Goal: Transaction & Acquisition: Purchase product/service

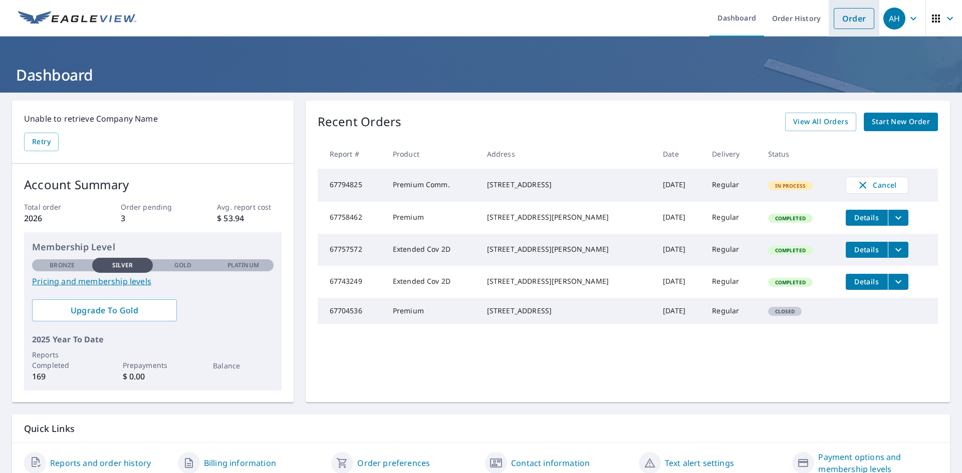
click at [849, 19] on link "Order" at bounding box center [854, 18] width 41 height 21
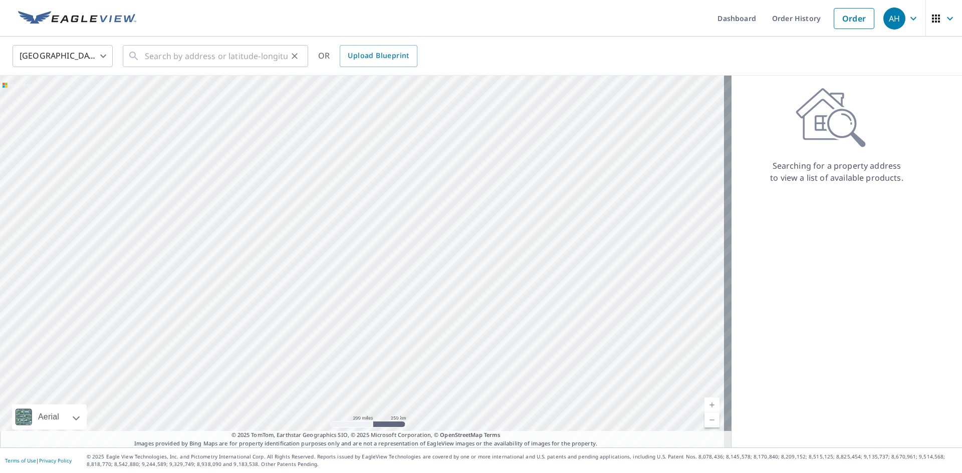
click at [125, 59] on div "​" at bounding box center [215, 56] width 185 height 22
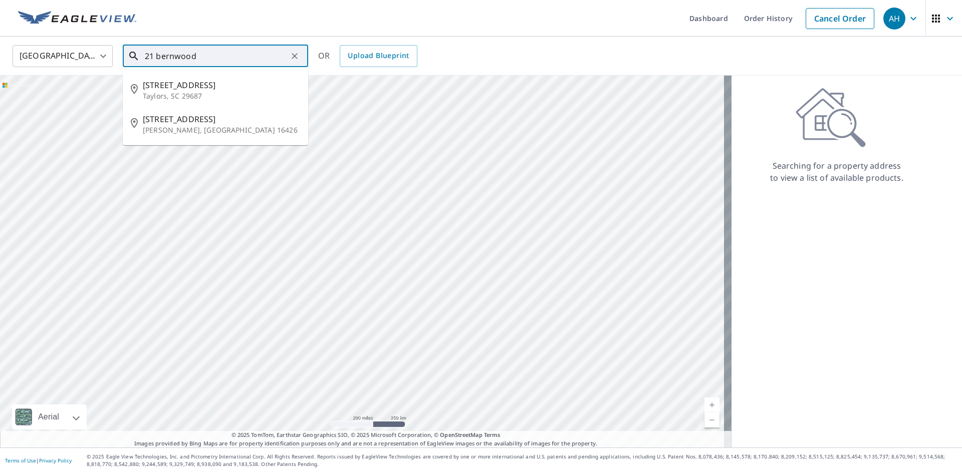
click at [188, 99] on p "Taylors, SC 29687" at bounding box center [221, 96] width 157 height 10
type input "[STREET_ADDRESS][PERSON_NAME]"
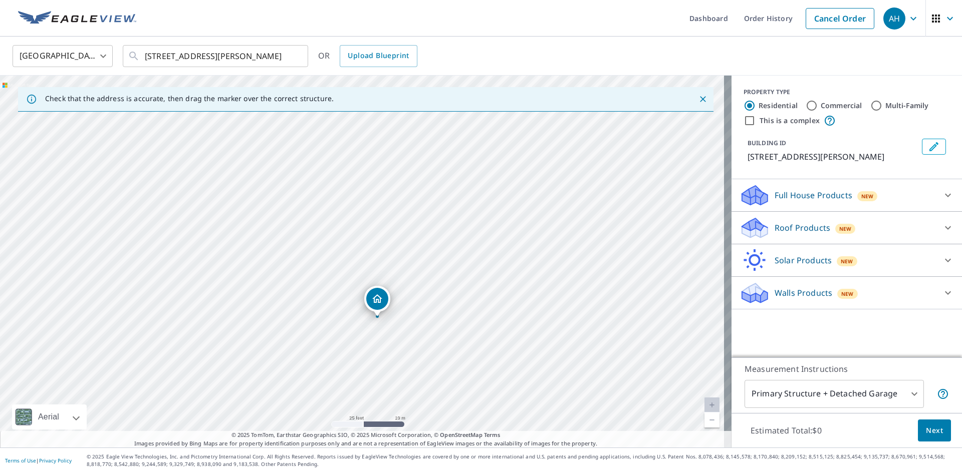
click at [942, 197] on icon at bounding box center [948, 195] width 12 height 12
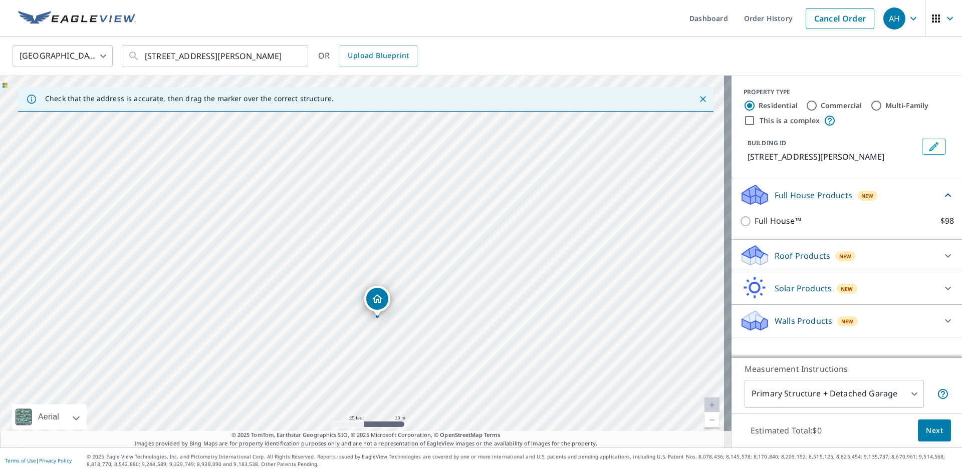
click at [945, 257] on icon at bounding box center [948, 256] width 6 height 4
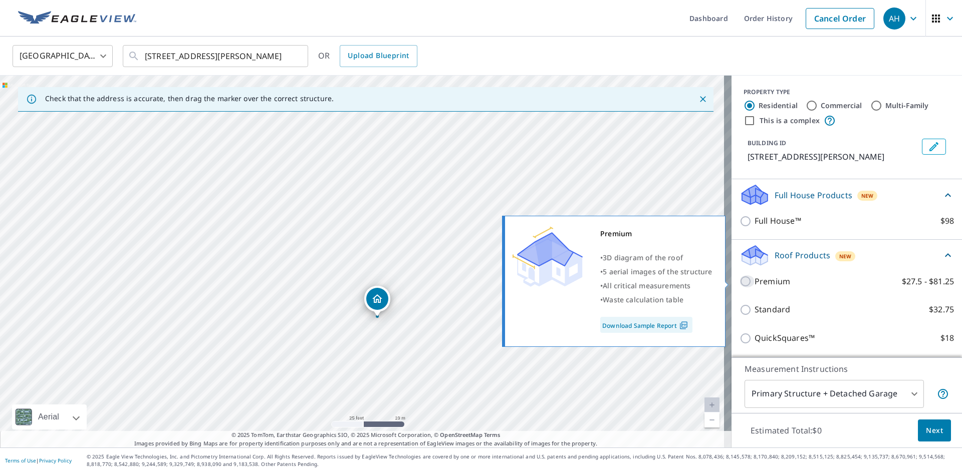
click at [740, 280] on input "Premium $27.5 - $81.25" at bounding box center [747, 282] width 15 height 12
checkbox input "true"
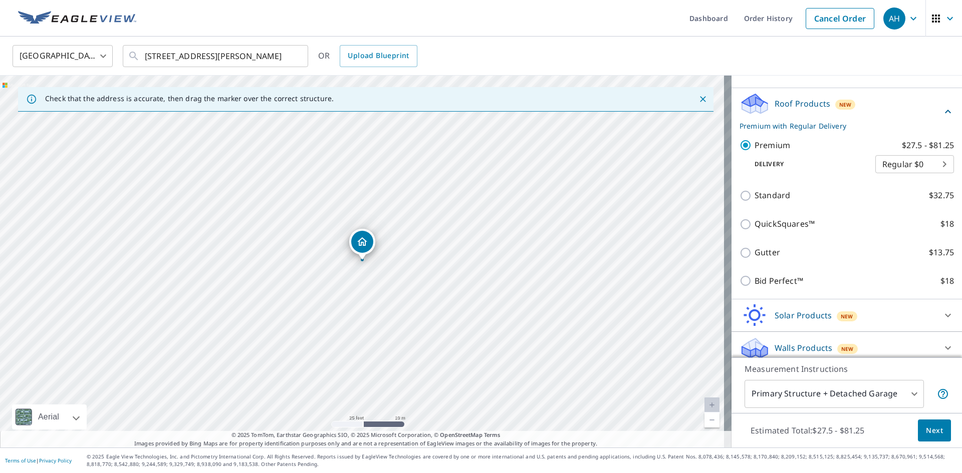
scroll to position [159, 0]
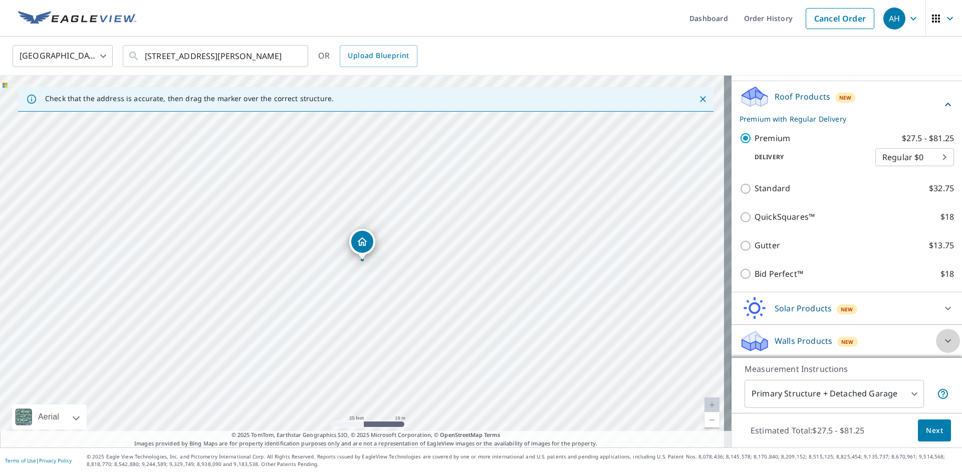
click at [945, 342] on icon at bounding box center [948, 342] width 6 height 4
click at [945, 342] on icon at bounding box center [948, 341] width 6 height 4
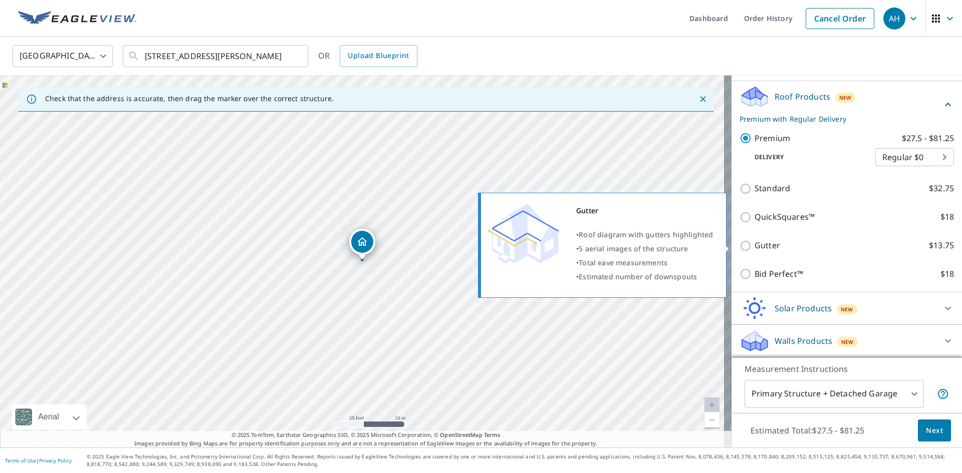
click at [740, 244] on input "Gutter $13.75" at bounding box center [747, 246] width 15 height 12
checkbox input "true"
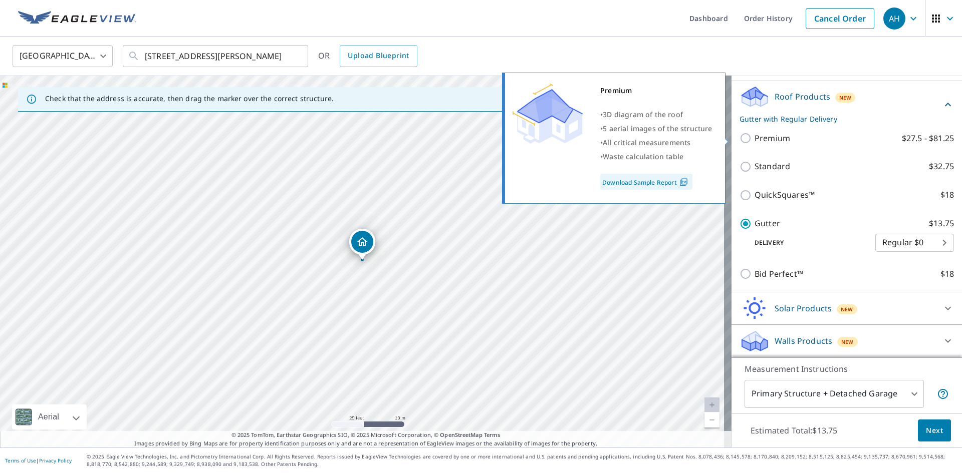
click at [740, 135] on input "Premium $27.5 - $81.25" at bounding box center [747, 138] width 15 height 12
checkbox input "true"
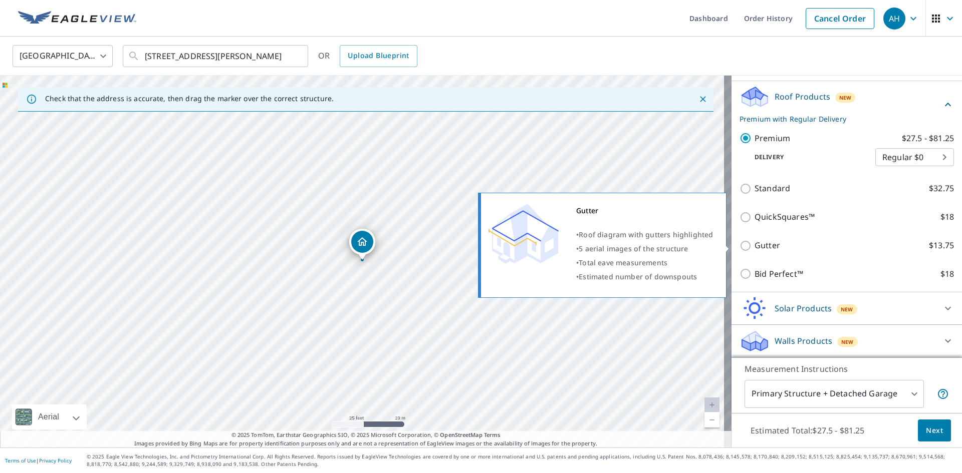
click at [743, 246] on input "Gutter $13.75" at bounding box center [747, 246] width 15 height 12
checkbox input "true"
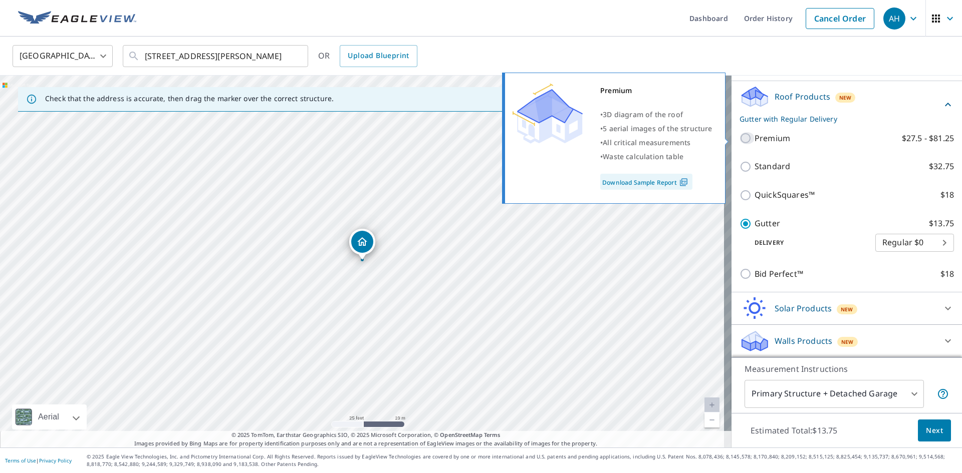
click at [740, 137] on input "Premium $27.5 - $81.25" at bounding box center [747, 138] width 15 height 12
checkbox input "true"
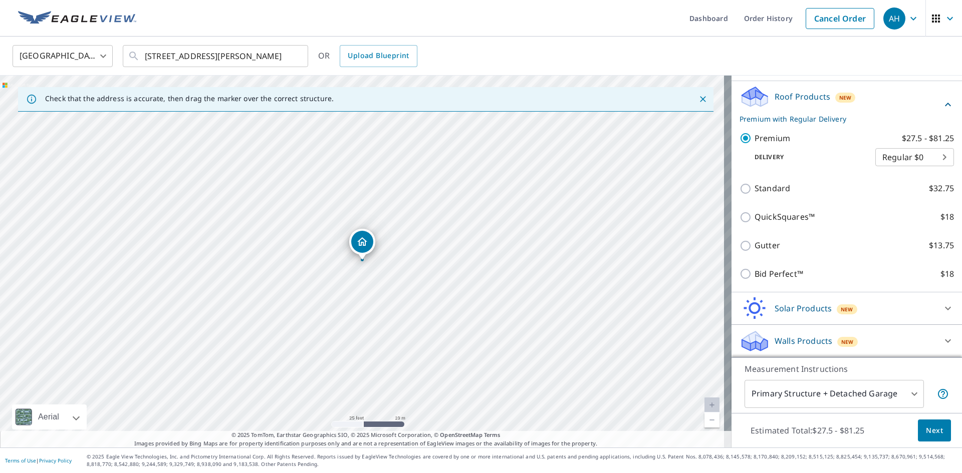
click at [930, 157] on body "AH AH Dashboard Order History Cancel Order AH [GEOGRAPHIC_DATA] [GEOGRAPHIC_DAT…" at bounding box center [481, 236] width 962 height 473
click at [928, 155] on li "Regular $0" at bounding box center [899, 157] width 79 height 18
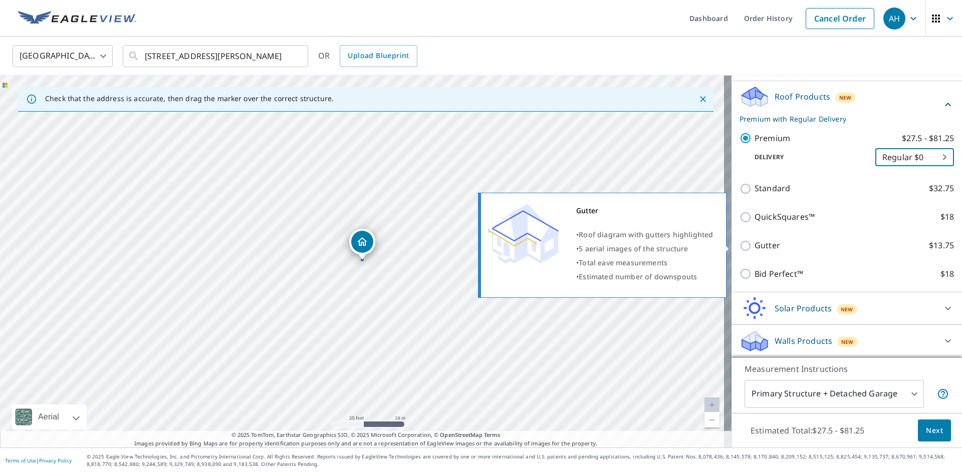
click at [741, 246] on input "Gutter $13.75" at bounding box center [747, 246] width 15 height 12
checkbox input "true"
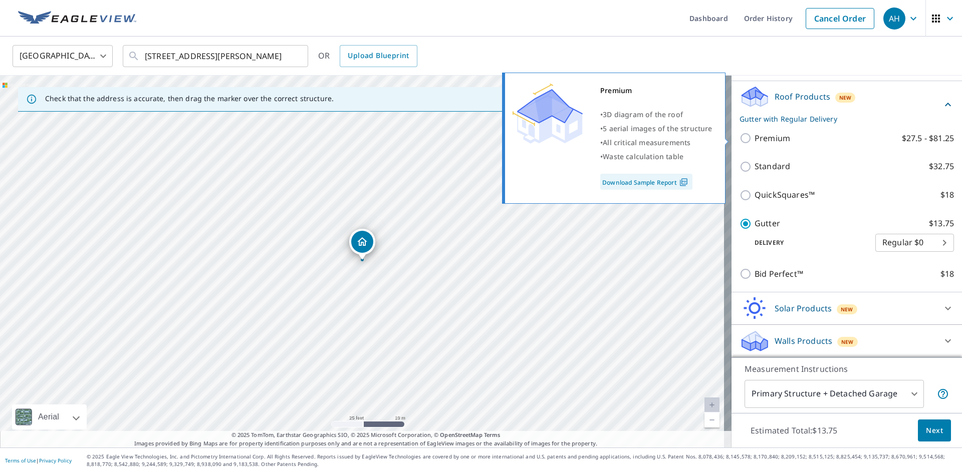
click at [740, 138] on input "Premium $27.5 - $81.25" at bounding box center [747, 138] width 15 height 12
checkbox input "true"
checkbox input "false"
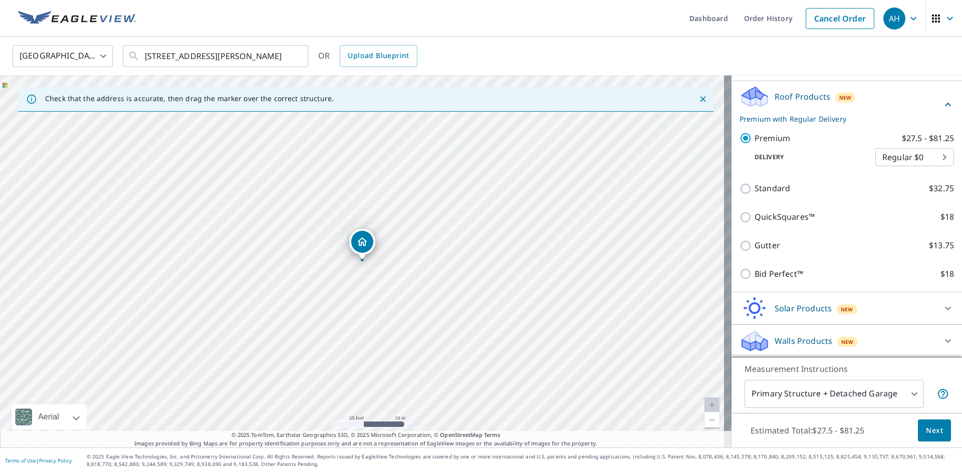
click at [928, 429] on span "Next" at bounding box center [934, 431] width 17 height 13
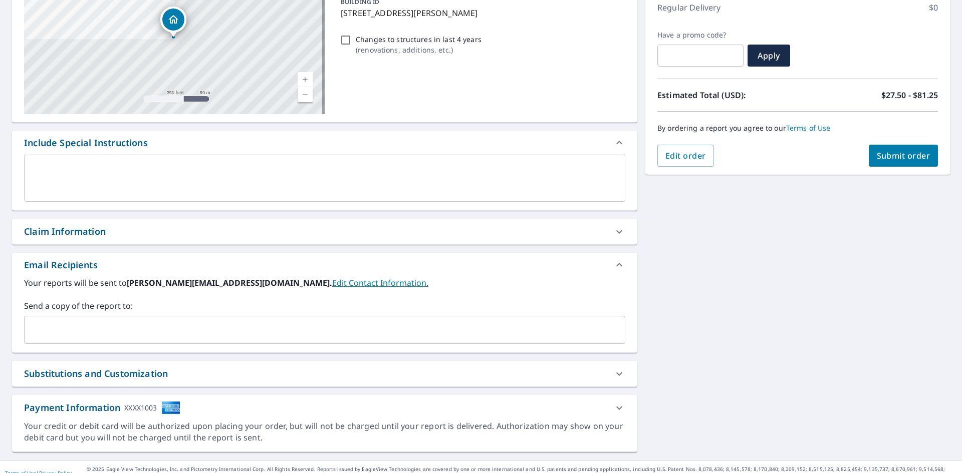
scroll to position [150, 0]
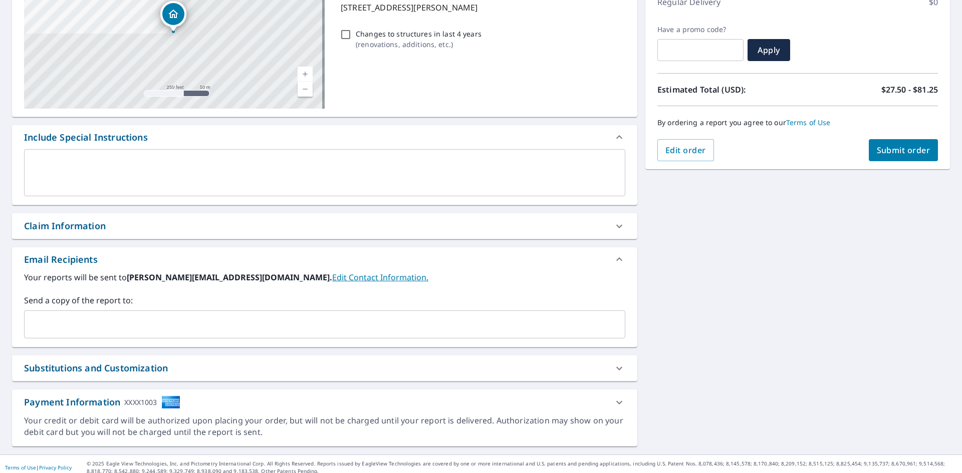
click at [61, 162] on textarea at bounding box center [324, 173] width 587 height 29
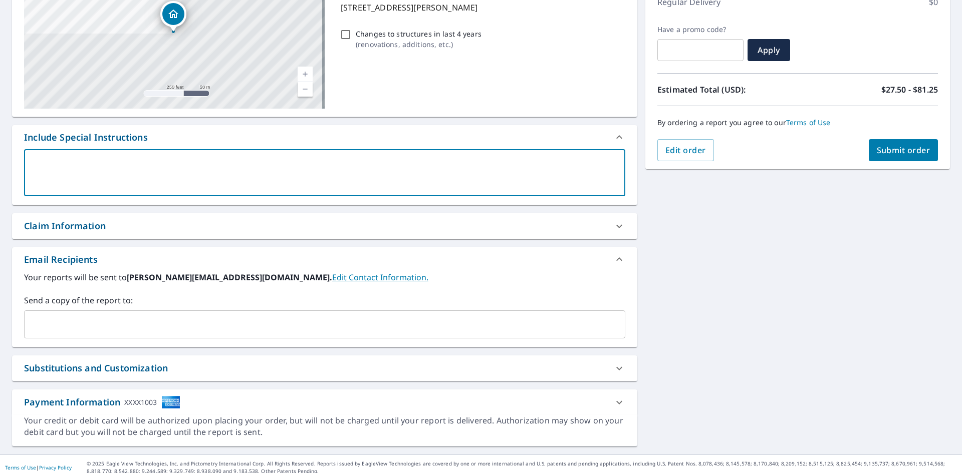
type textarea "P"
type textarea "x"
checkbox input "true"
type textarea "Pl"
type textarea "x"
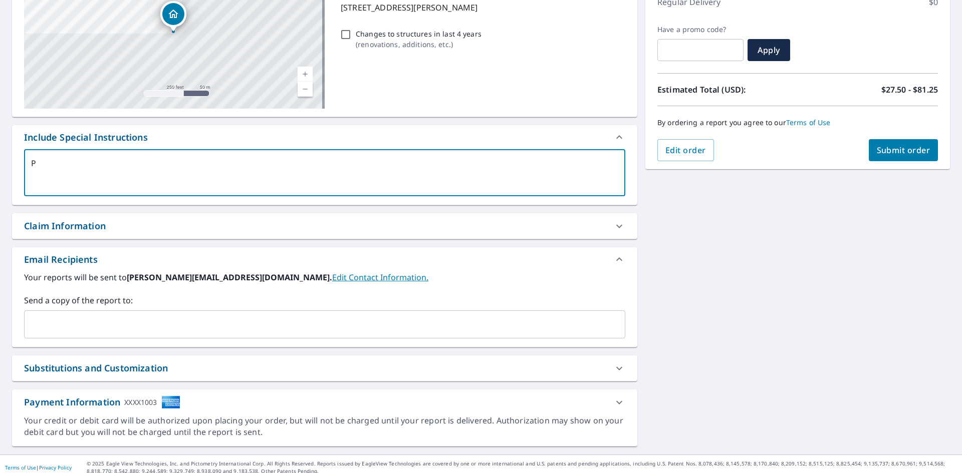
checkbox input "true"
type textarea "Ple"
type textarea "x"
checkbox input "true"
type textarea "Plea"
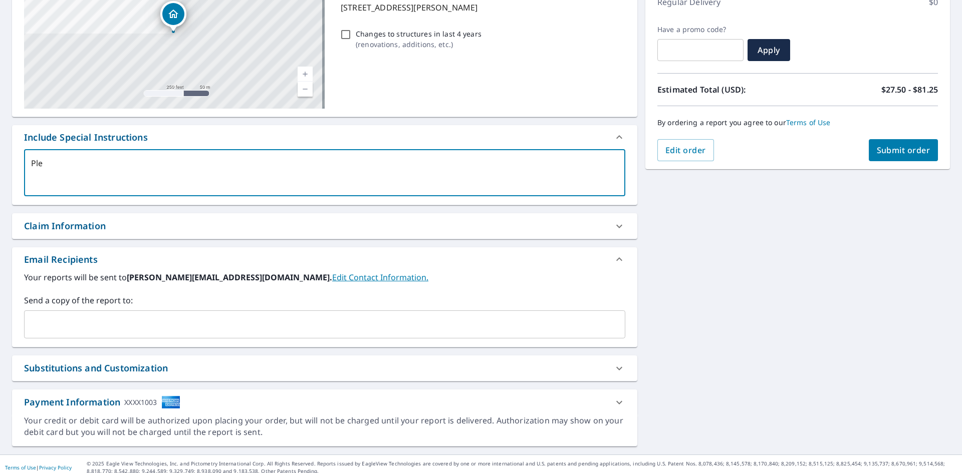
type textarea "x"
checkbox input "true"
type textarea "Pleas"
type textarea "x"
checkbox input "true"
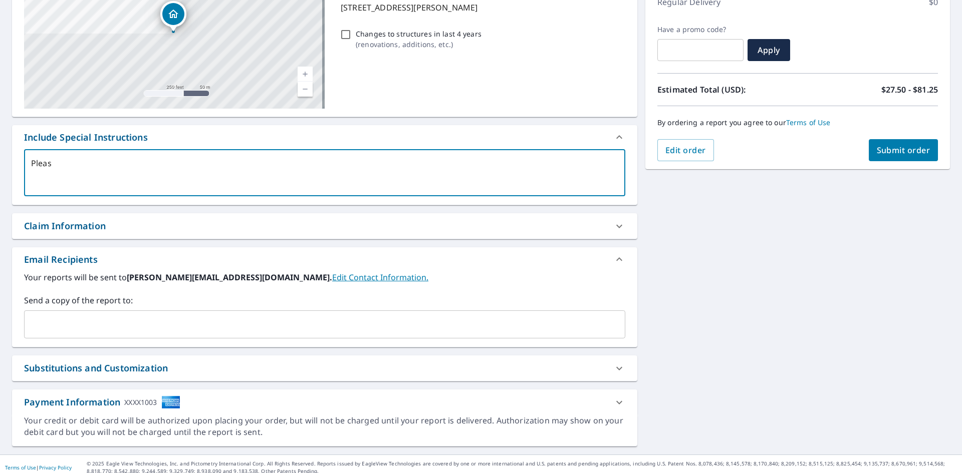
type textarea "Please"
type textarea "x"
checkbox input "true"
type textarea "Please"
type textarea "x"
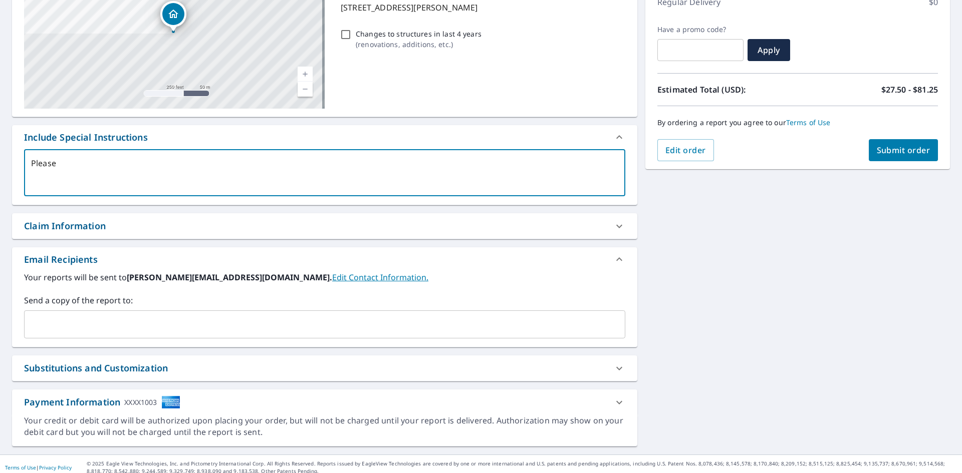
checkbox input "true"
type textarea "Please d"
type textarea "x"
checkbox input "true"
type textarea "Please do"
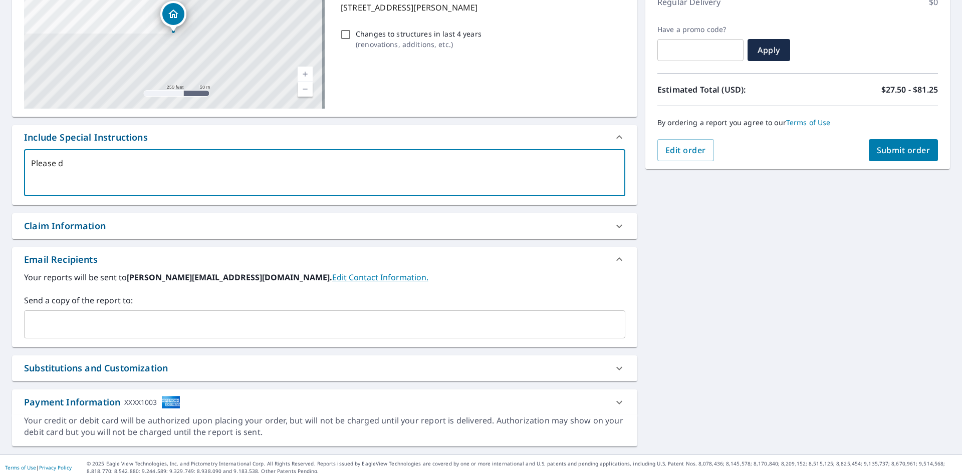
type textarea "x"
checkbox input "true"
type textarea "Please do"
type textarea "x"
checkbox input "true"
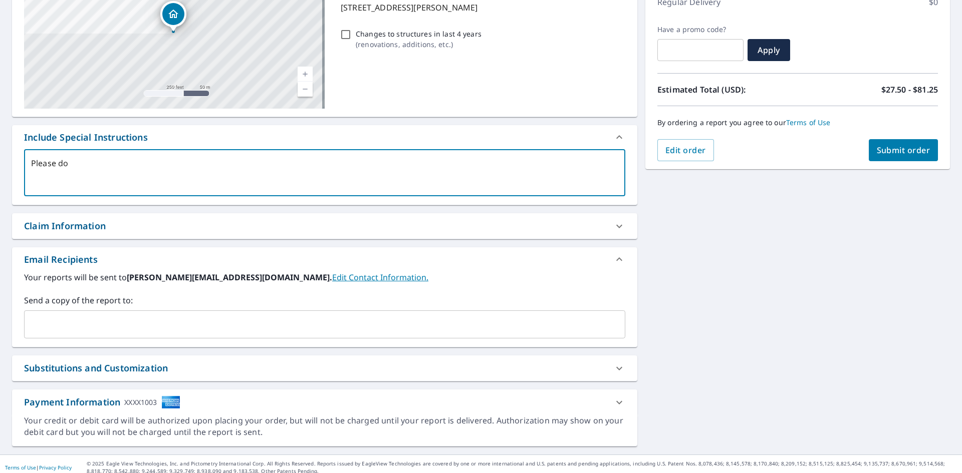
type textarea "Please do g"
type textarea "x"
checkbox input "true"
type textarea "Please do gu"
type textarea "x"
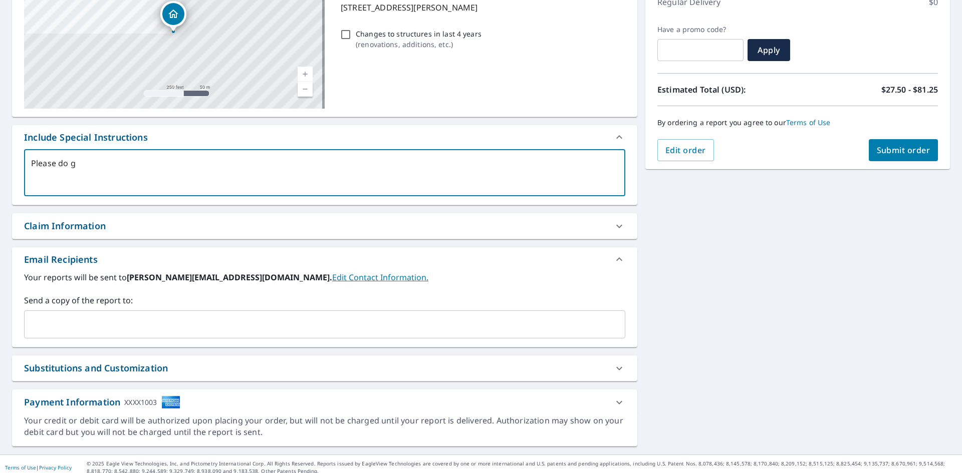
checkbox input "true"
type textarea "Please do gut"
type textarea "x"
checkbox input "true"
type textarea "Please do [PERSON_NAME]"
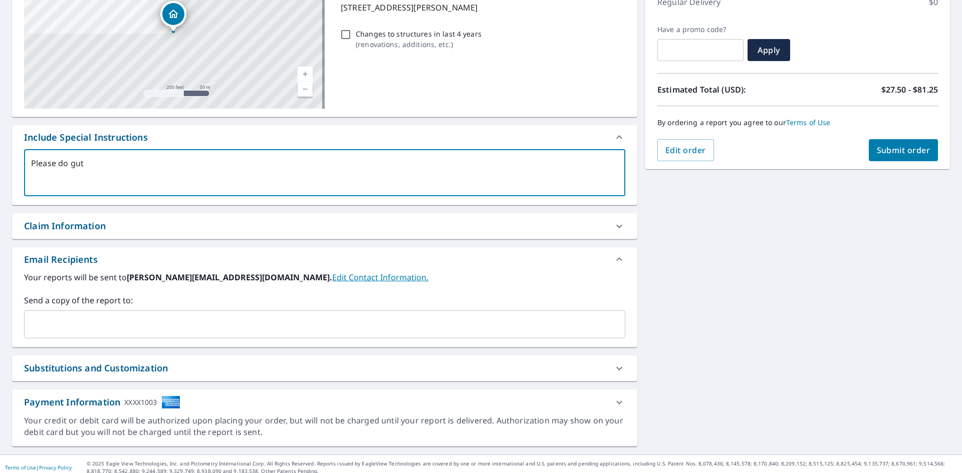
type textarea "x"
checkbox input "true"
type textarea "Please do [PERSON_NAME]"
type textarea "x"
checkbox input "true"
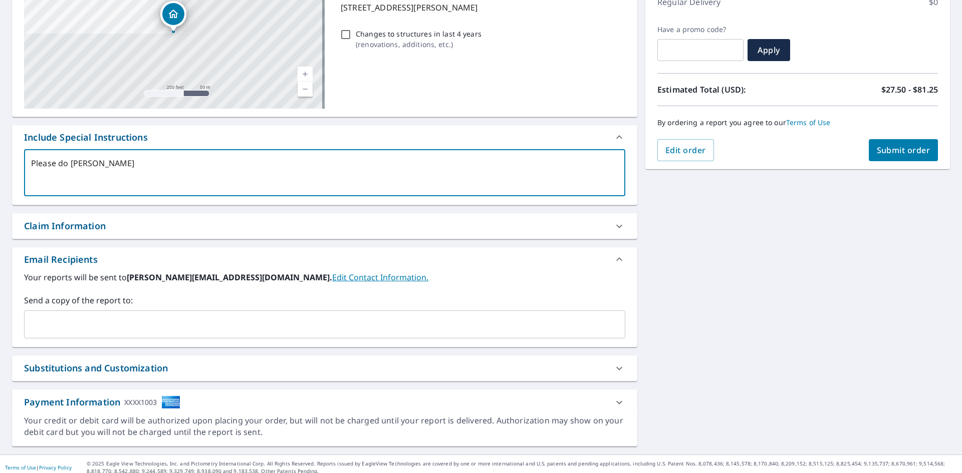
type textarea "Please do gutter"
type textarea "x"
checkbox input "true"
type textarea "Please do gutters"
type textarea "x"
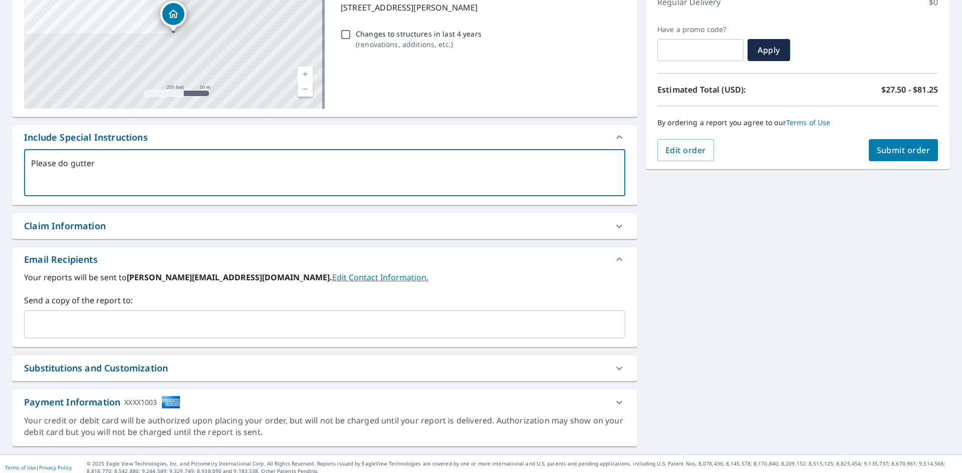
checkbox input "true"
type textarea "Please do gutters"
type textarea "x"
checkbox input "true"
type textarea "Please do gutters a"
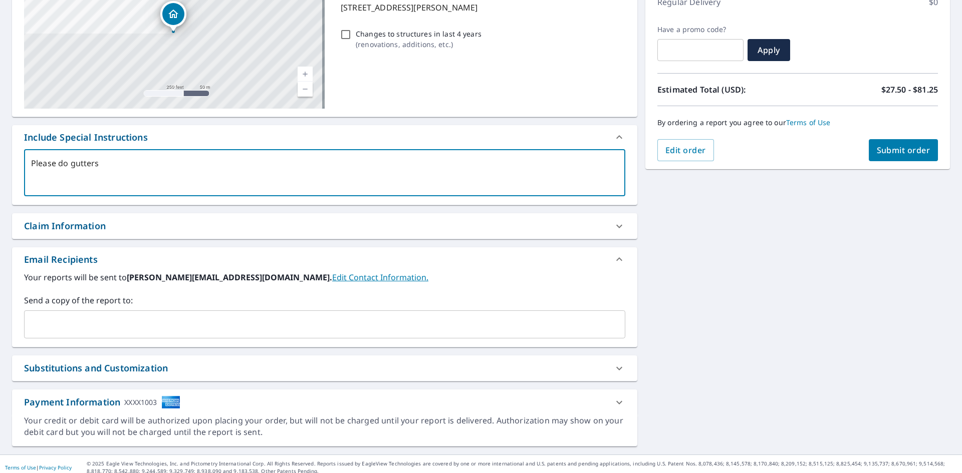
type textarea "x"
checkbox input "true"
type textarea "Please do gutters as"
type textarea "x"
checkbox input "true"
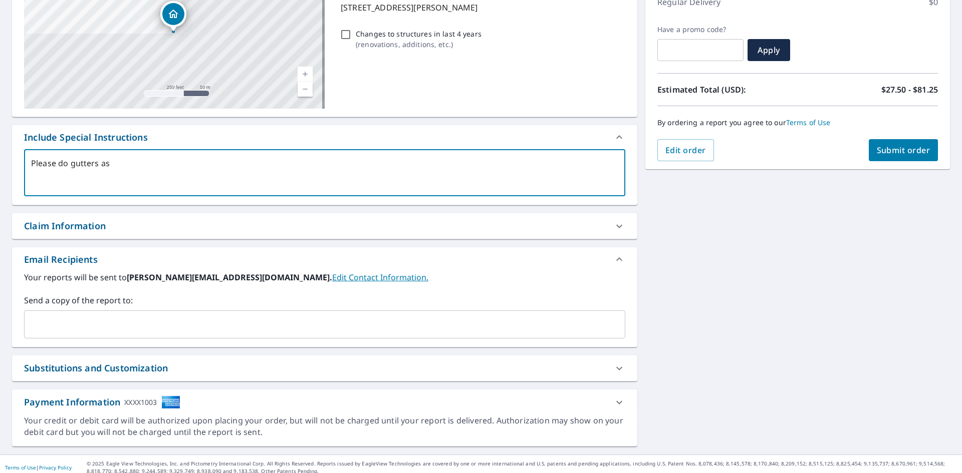
type textarea "Please do gutters as"
type textarea "x"
checkbox input "true"
type textarea "Please do gutters as w"
type textarea "x"
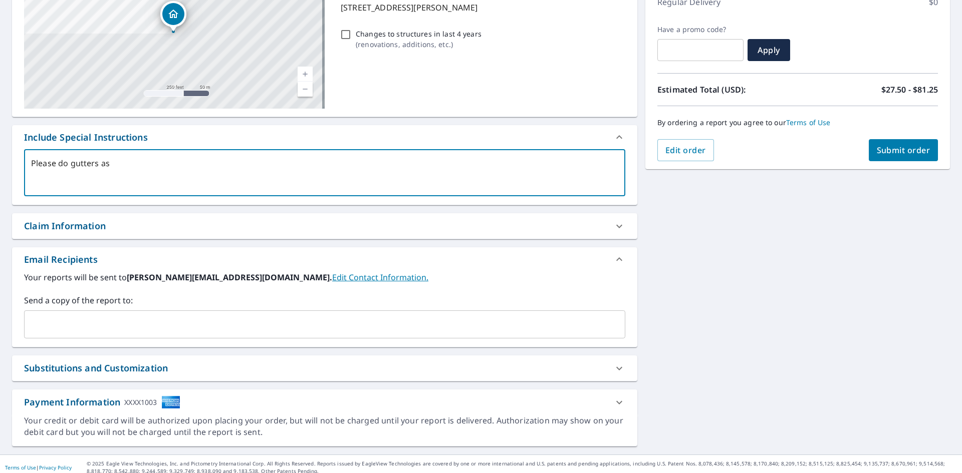
checkbox input "true"
type textarea "Please do gutters as we"
type textarea "x"
checkbox input "true"
type textarea "Please do gutters as wel"
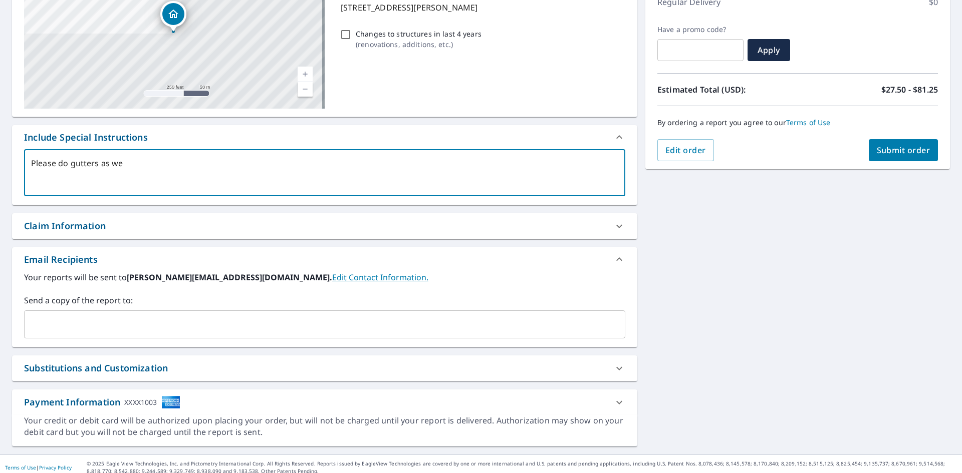
type textarea "x"
checkbox input "true"
type textarea "Please do gutters as well"
type textarea "x"
checkbox input "true"
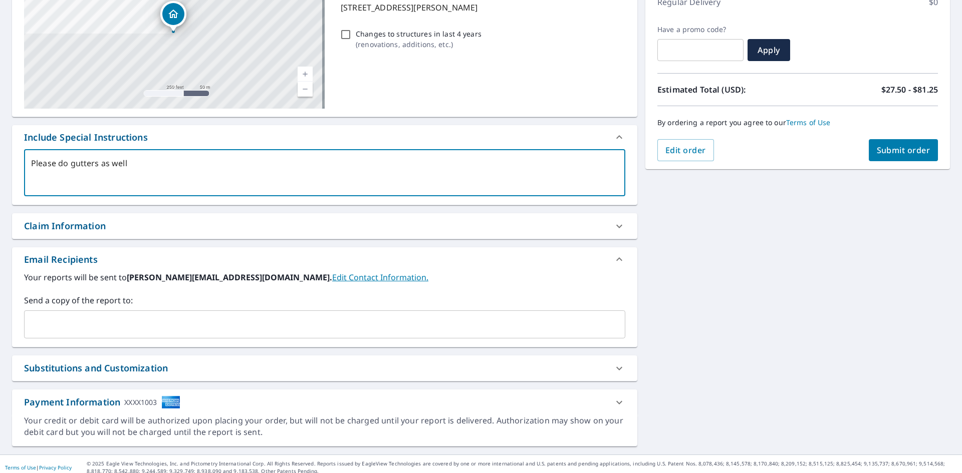
click at [77, 314] on div "​" at bounding box center [324, 325] width 601 height 28
type textarea "Please do gutters as well"
type textarea "x"
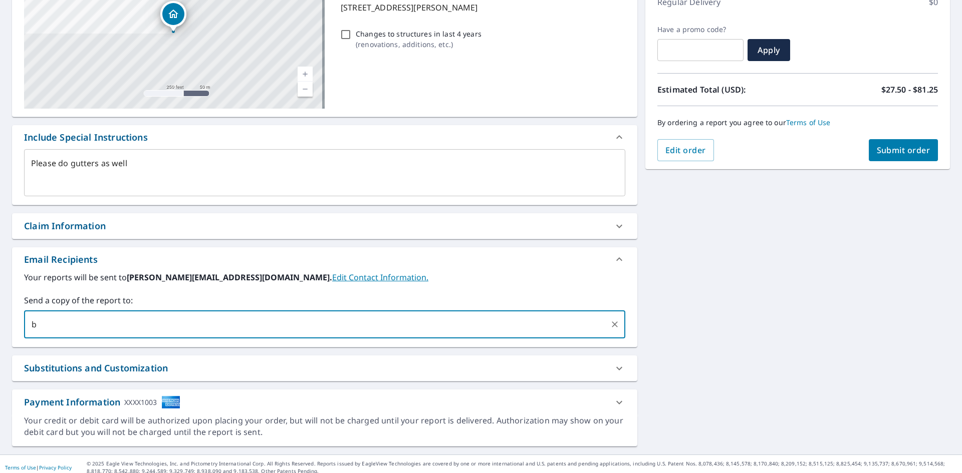
type input "[PERSON_NAME][EMAIL_ADDRESS][DOMAIN_NAME]"
type textarea "x"
checkbox input "true"
click at [902, 148] on span "Submit order" at bounding box center [904, 150] width 54 height 11
type textarea "x"
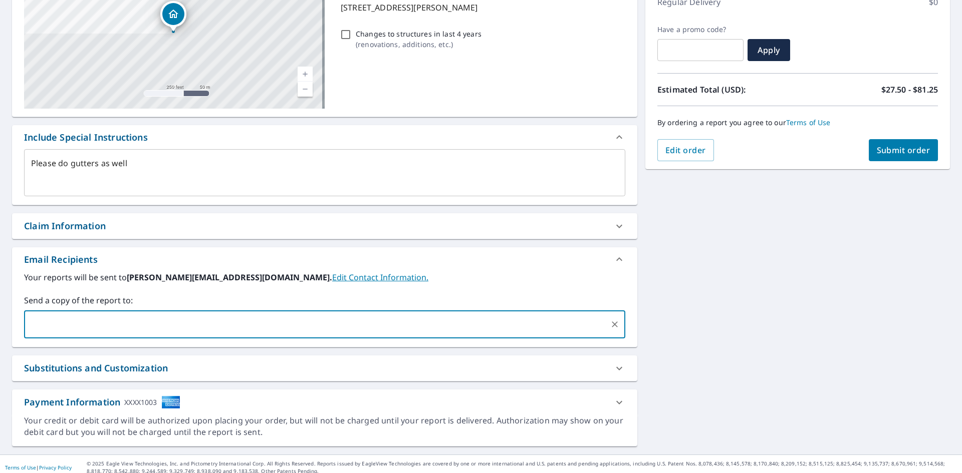
checkbox input "true"
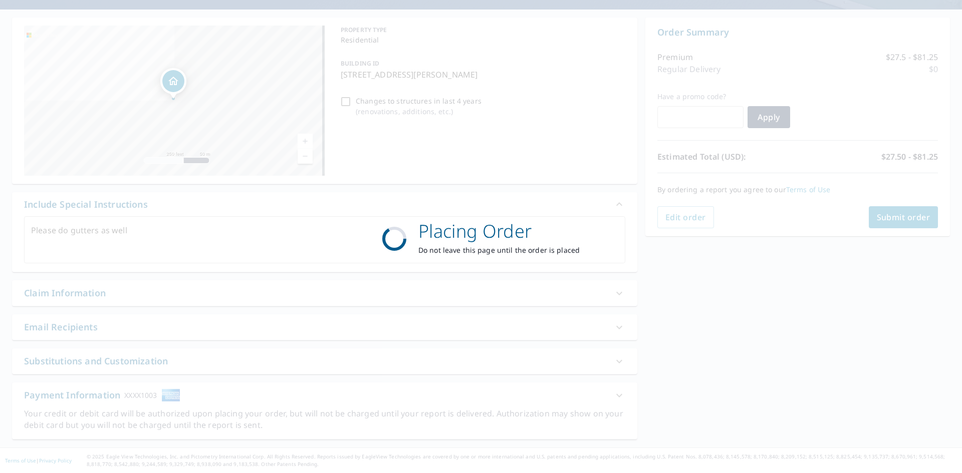
scroll to position [83, 0]
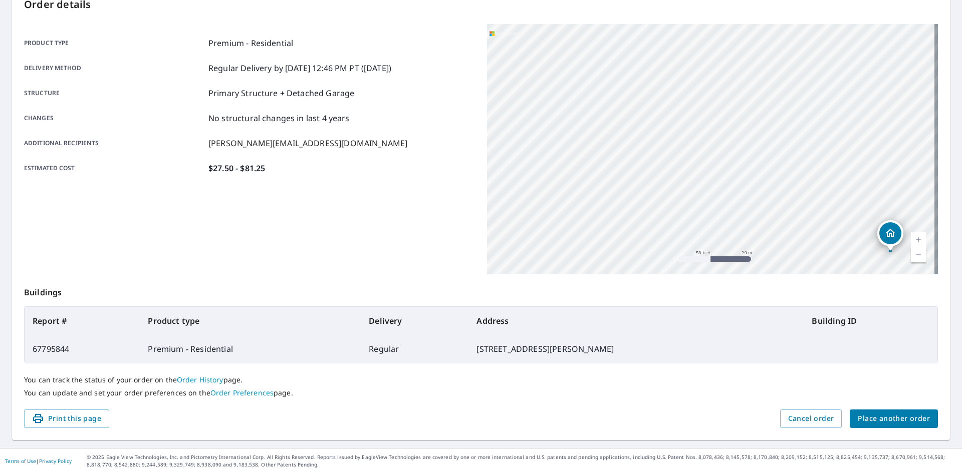
scroll to position [116, 0]
